Goal: Transaction & Acquisition: Purchase product/service

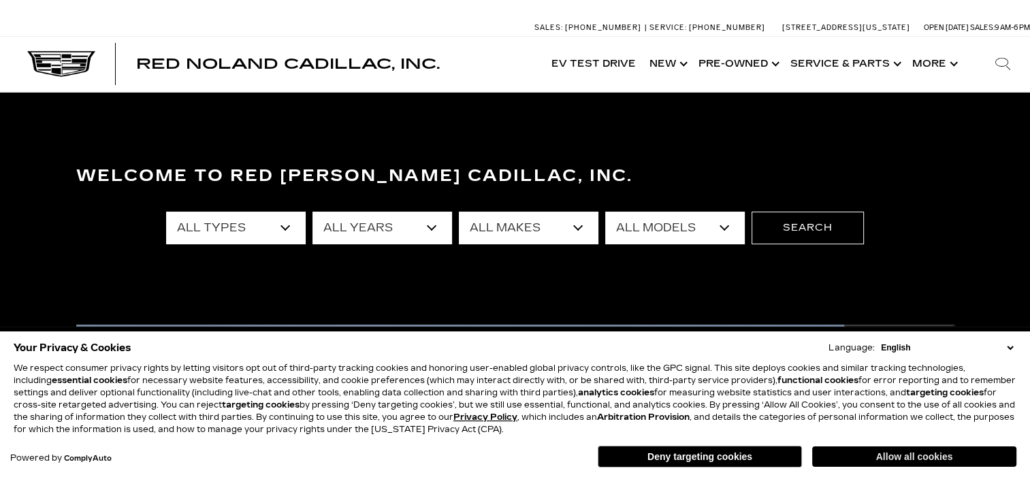
click at [902, 454] on button "Allow all cookies" at bounding box center [914, 456] width 204 height 20
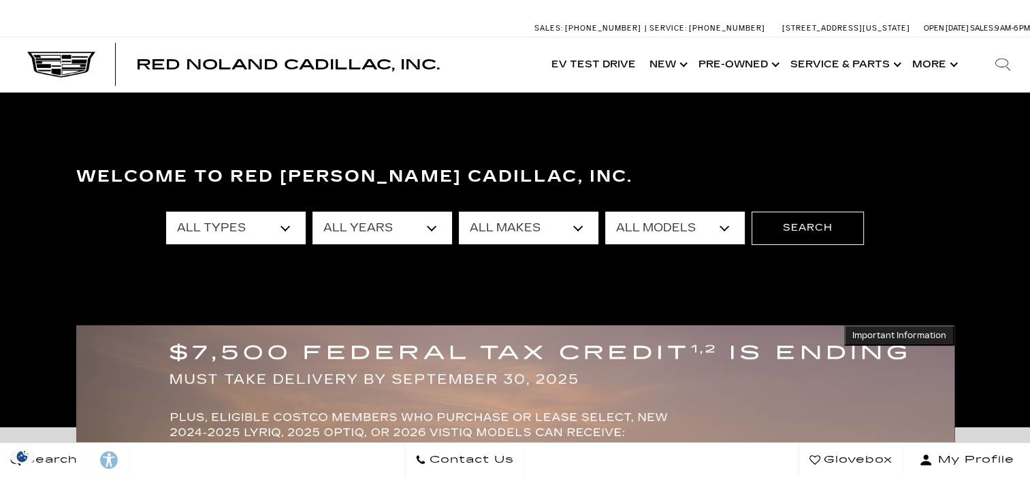
click at [289, 225] on select "All Types New Used Certified Used Demo" at bounding box center [236, 228] width 140 height 33
select select "New"
click at [166, 212] on select "All Types New Used Certified Used Demo" at bounding box center [236, 228] width 140 height 33
click at [388, 235] on select "All Years 2026 2025 2024" at bounding box center [382, 228] width 140 height 33
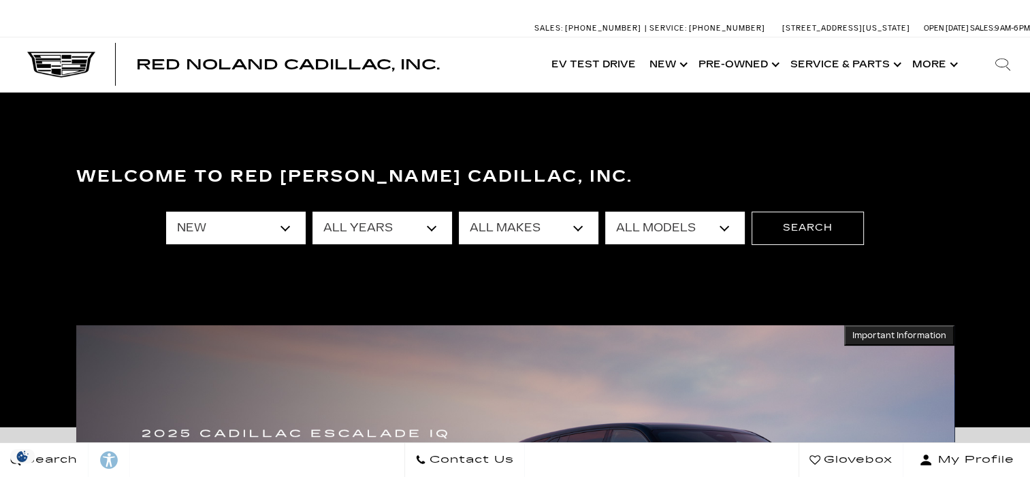
select select "2026"
click at [312, 212] on select "All Years 2026 2025 2024" at bounding box center [382, 228] width 140 height 33
click at [486, 232] on select "All Makes Cadillac" at bounding box center [529, 228] width 140 height 33
select select "Cadillac"
click at [459, 212] on select "All Makes Cadillac" at bounding box center [529, 228] width 140 height 33
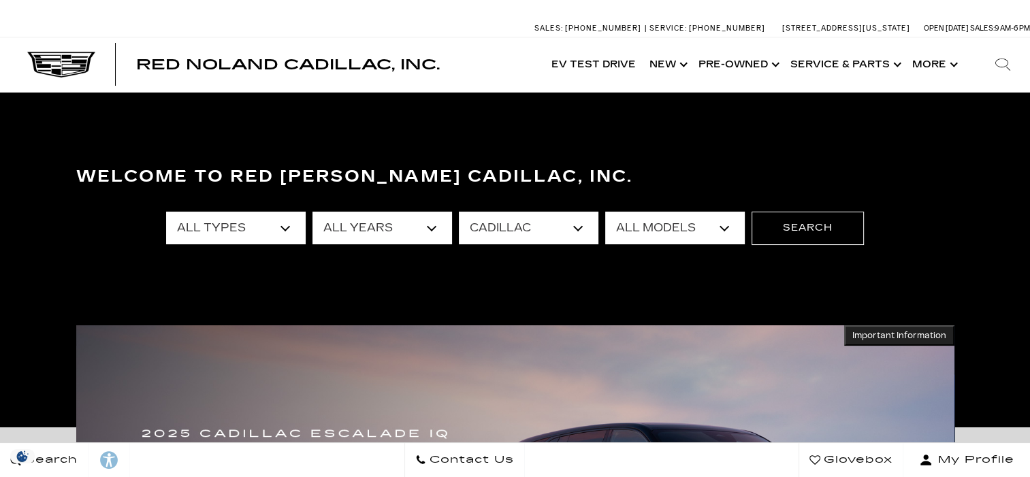
click at [614, 226] on select "All Models CT5-V Escalade Escalade ESV ESCALADE IQ ESCALADE IQL LYRIQ VISTIQ" at bounding box center [675, 228] width 140 height 33
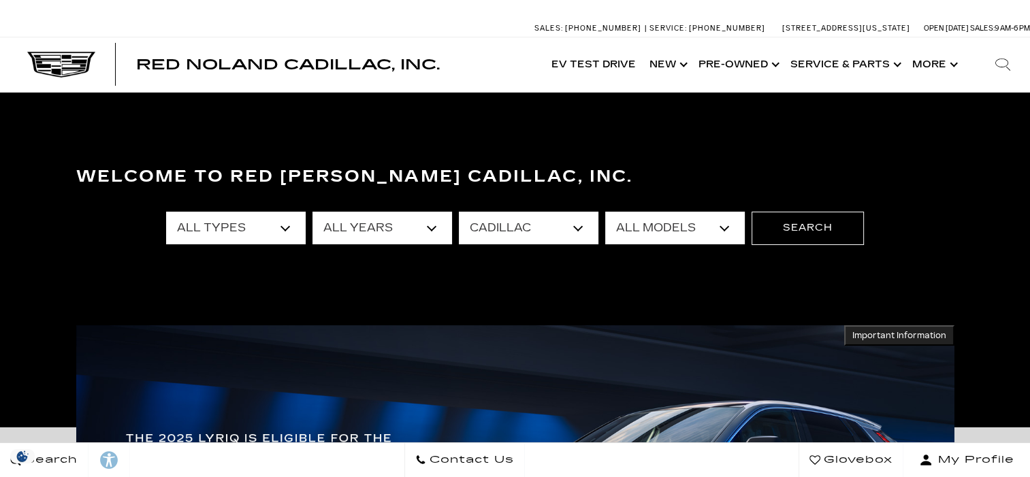
select select "Escalade ESV"
click at [605, 212] on select "All Models CT5-V Escalade Escalade ESV ESCALADE IQ ESCALADE IQL LYRIQ VISTIQ" at bounding box center [675, 228] width 140 height 33
click at [796, 223] on button "Search" at bounding box center [807, 228] width 112 height 33
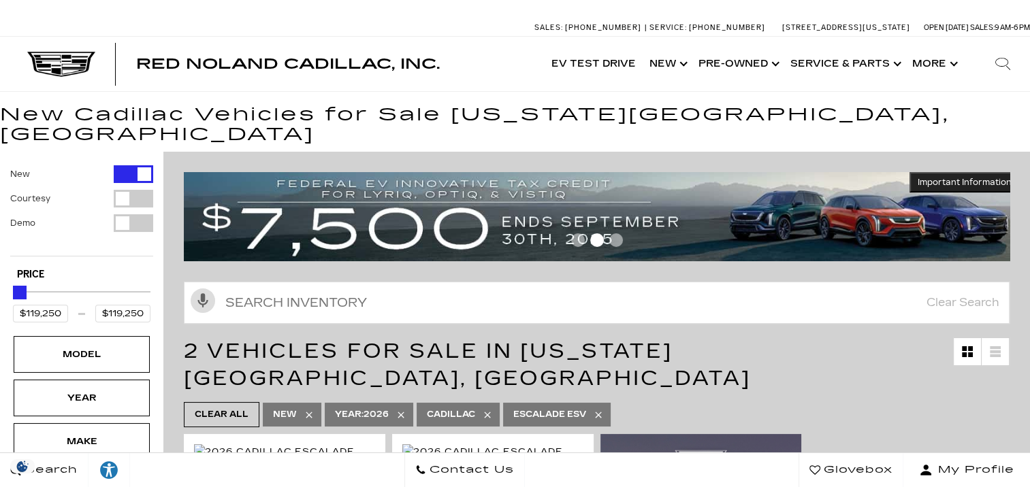
click at [697, 233] on div at bounding box center [597, 243] width 826 height 24
click at [583, 233] on span "Go to slide 1" at bounding box center [578, 240] width 14 height 14
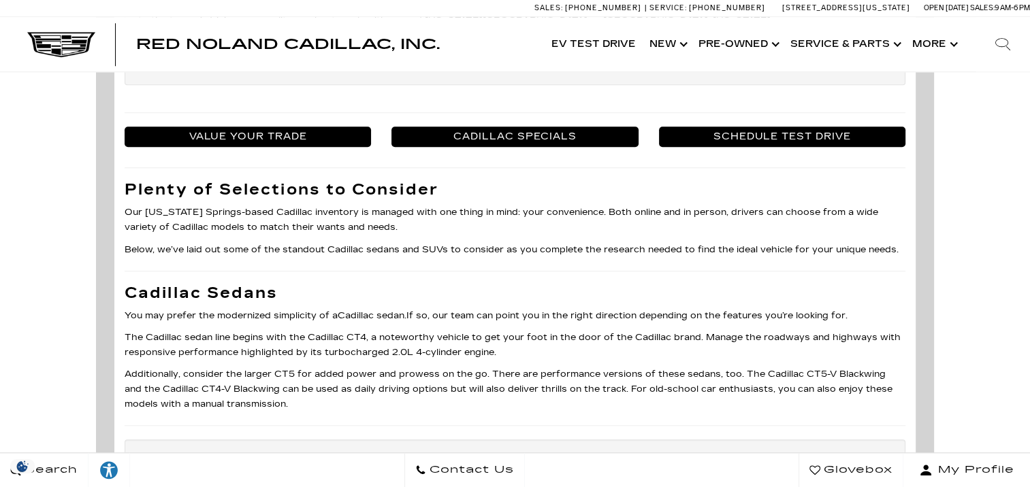
scroll to position [1565, 0]
